Goal: Understand site structure: Understand site structure

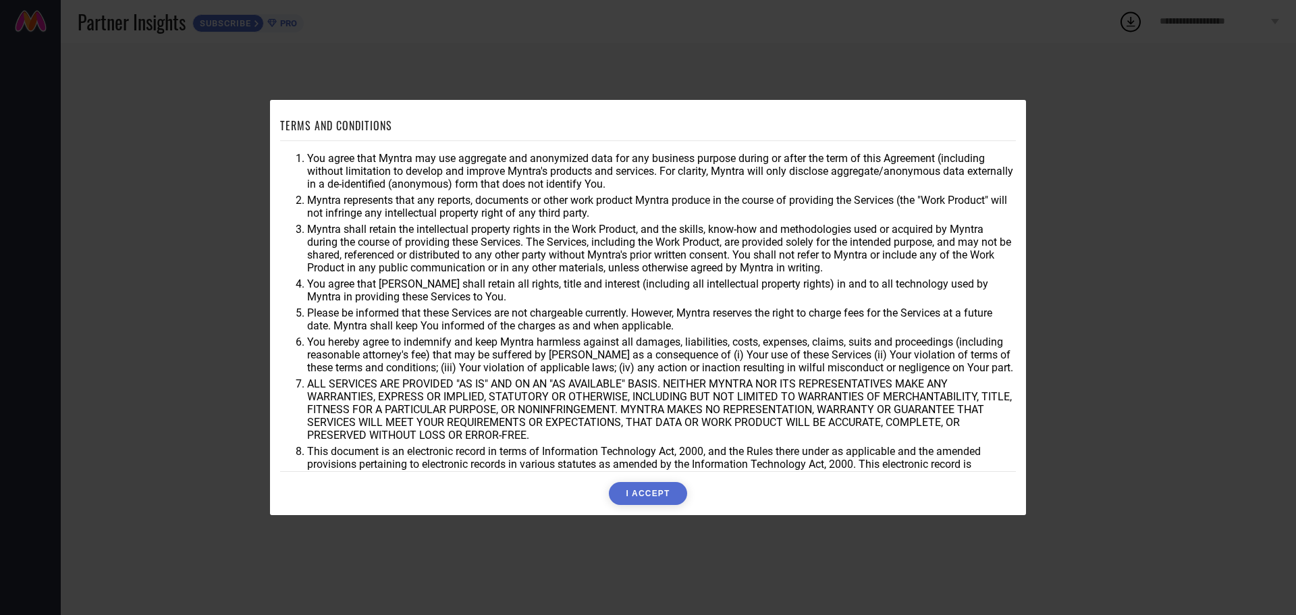
drag, startPoint x: 316, startPoint y: 161, endPoint x: 350, endPoint y: 179, distance: 38.3
click at [350, 179] on li "You agree that Myntra may use aggregate and anonymized data for any business pu…" at bounding box center [661, 171] width 709 height 38
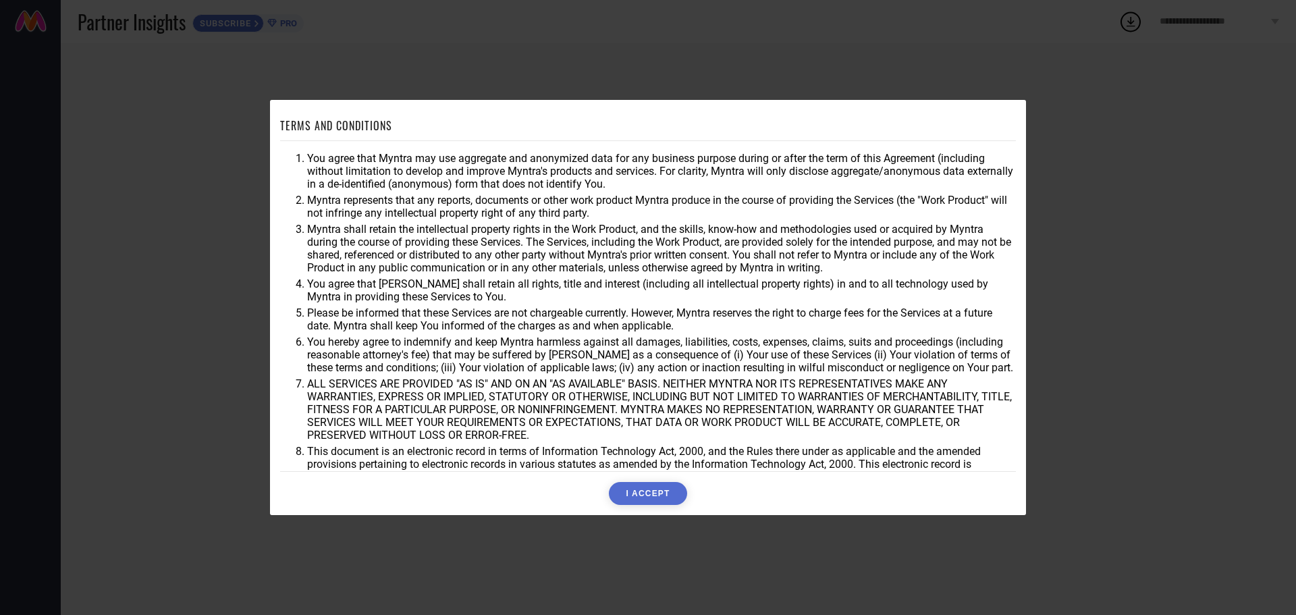
click at [475, 179] on li "You agree that Myntra may use aggregate and anonymized data for any business pu…" at bounding box center [661, 171] width 709 height 38
click at [780, 196] on li "Myntra represents that any reports, documents or other work product Myntra prod…" at bounding box center [661, 207] width 709 height 26
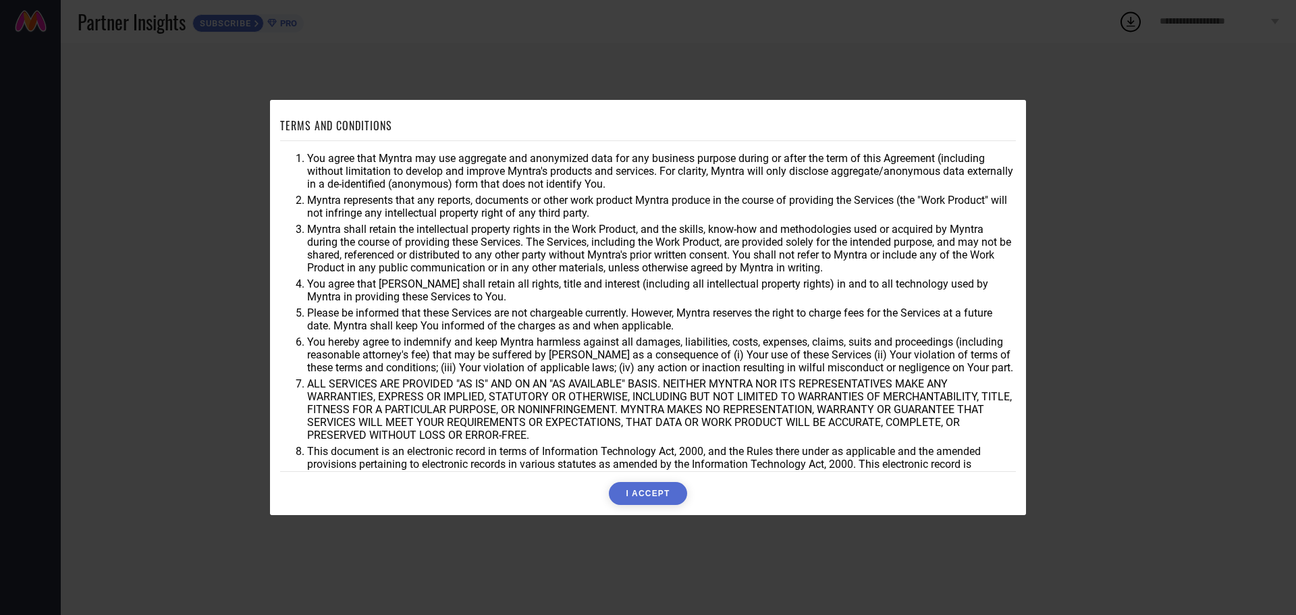
scroll to position [36, 0]
